Goal: Check status: Check status

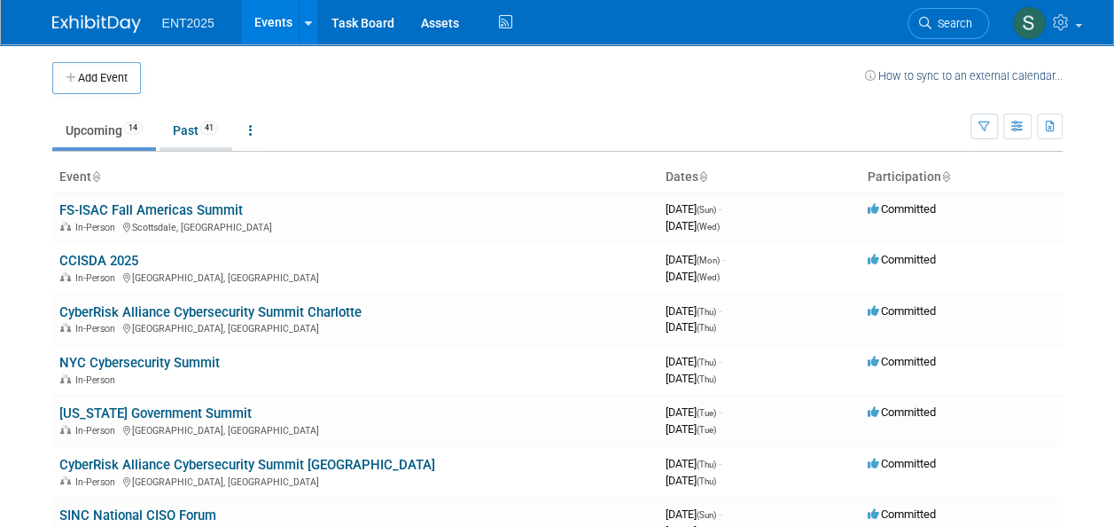
click at [176, 132] on link "Past 41" at bounding box center [196, 130] width 73 height 34
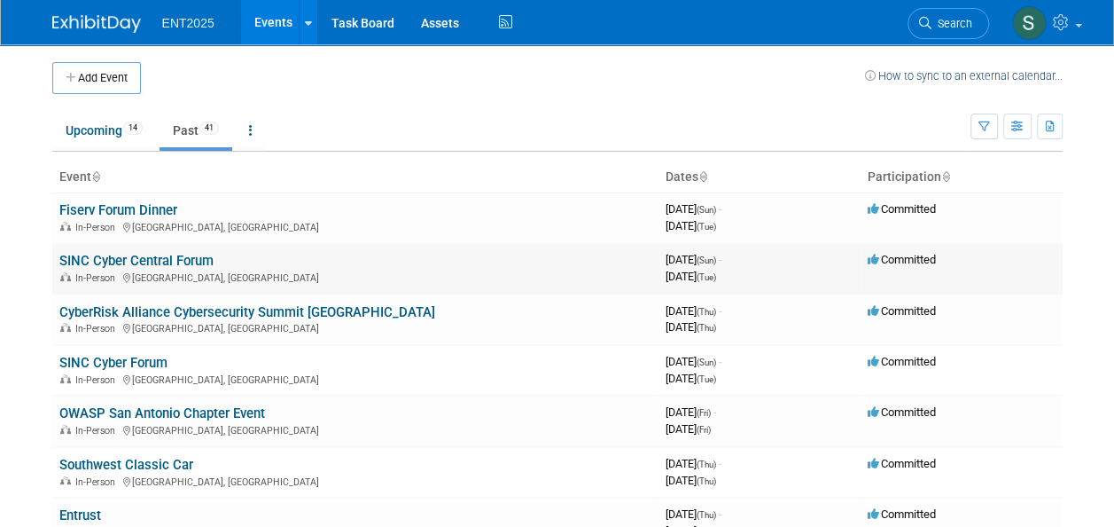
click at [126, 261] on link "SINC Cyber Central Forum" at bounding box center [136, 261] width 154 height 16
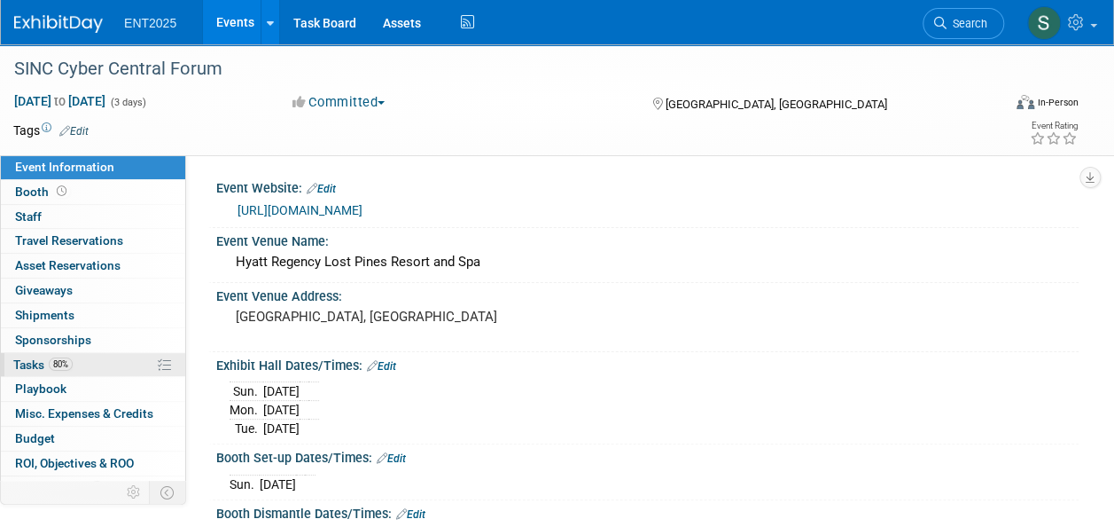
drag, startPoint x: 23, startPoint y: 357, endPoint x: 87, endPoint y: 351, distance: 64.1
click at [24, 357] on span "Tasks 80%" at bounding box center [42, 364] width 59 height 14
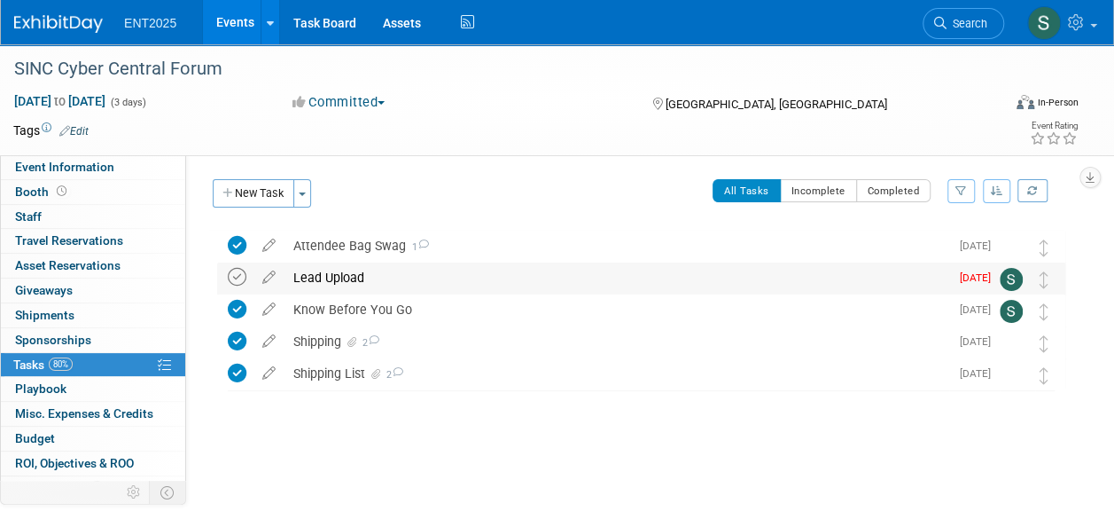
click at [238, 277] on icon at bounding box center [237, 277] width 19 height 19
click at [234, 11] on link "Events" at bounding box center [235, 22] width 65 height 44
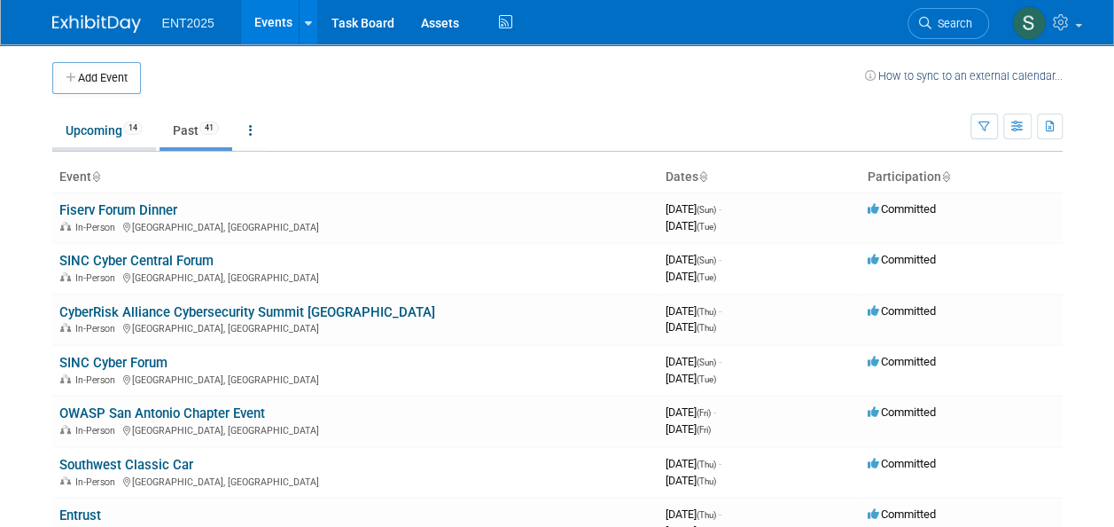
click at [84, 133] on link "Upcoming 14" at bounding box center [104, 130] width 104 height 34
